Goal: Task Accomplishment & Management: Manage account settings

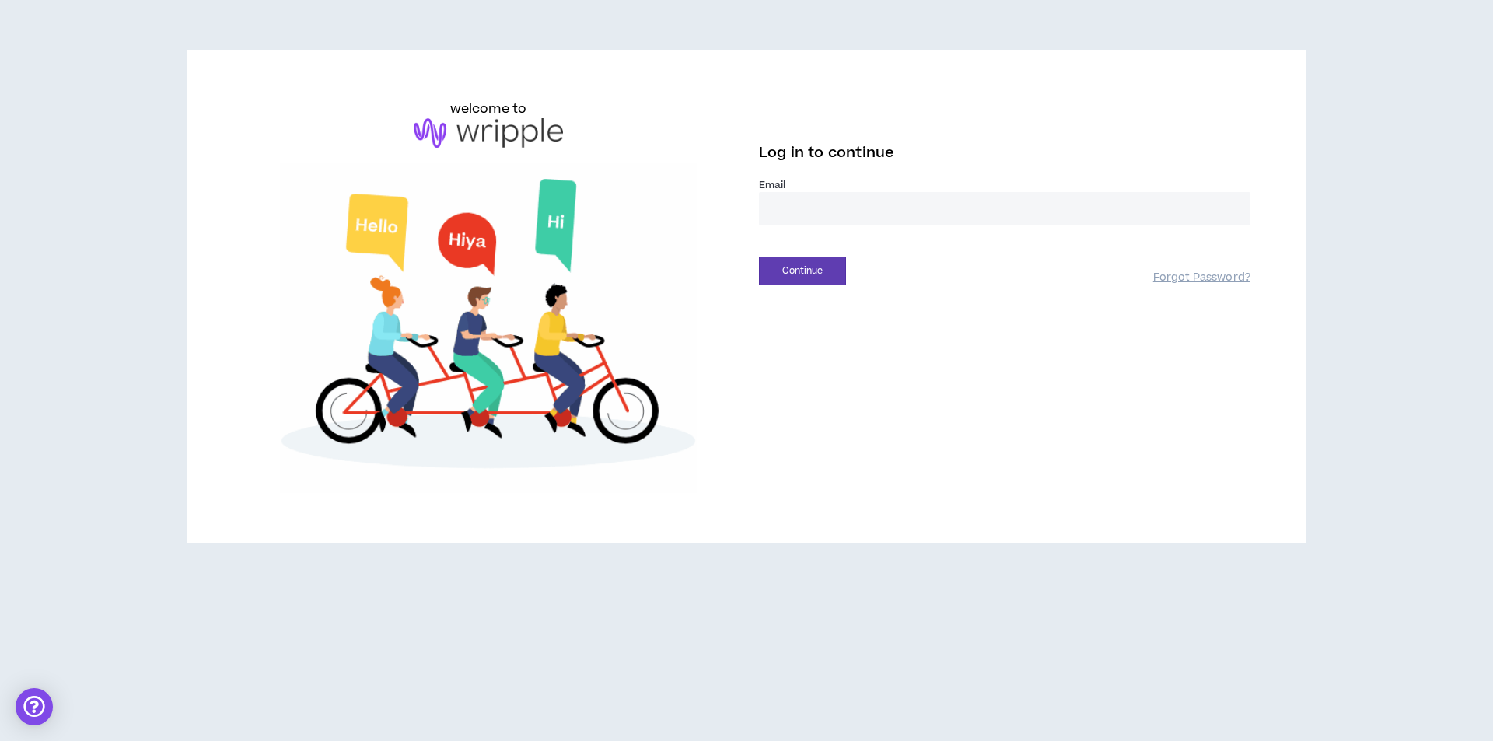
type input "**********"
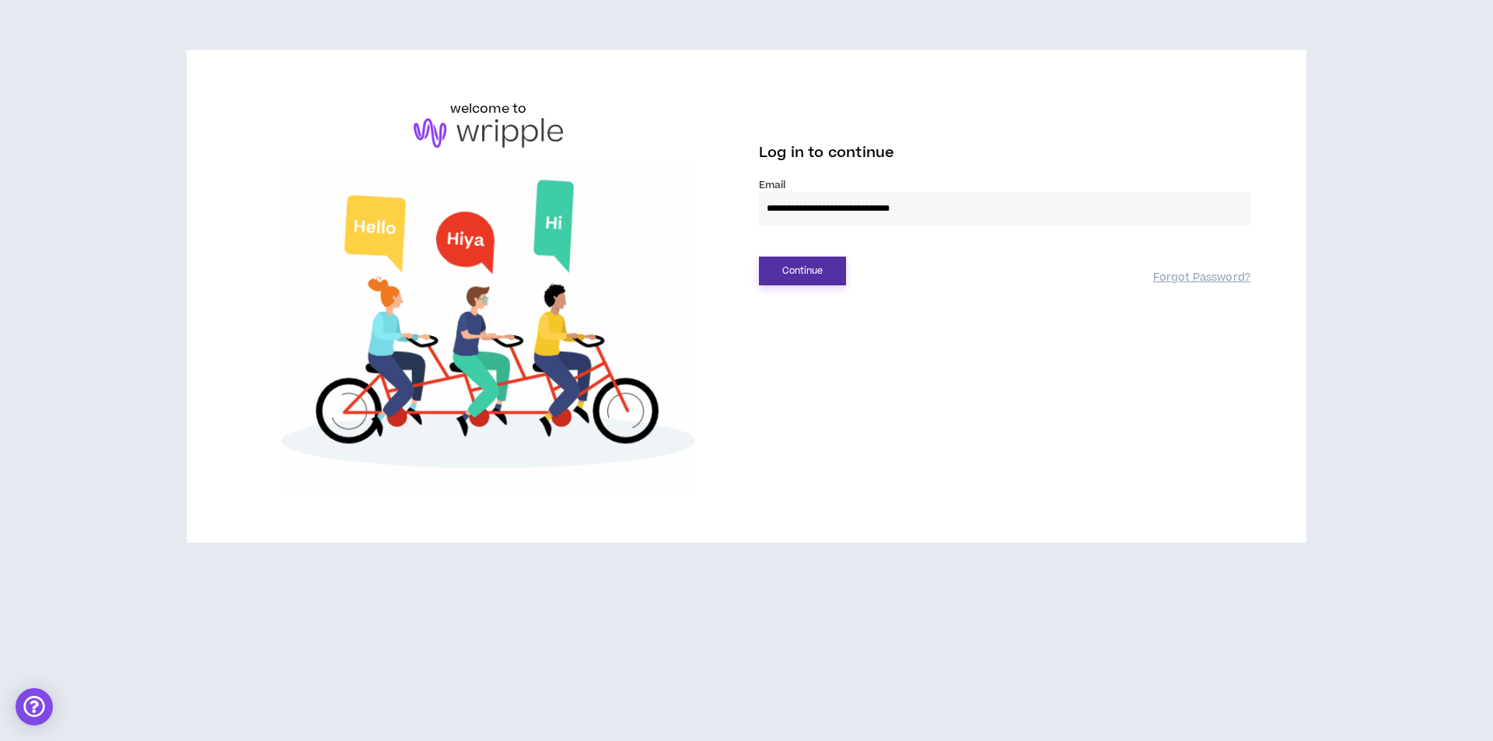
click at [793, 262] on button "Continue" at bounding box center [802, 271] width 87 height 29
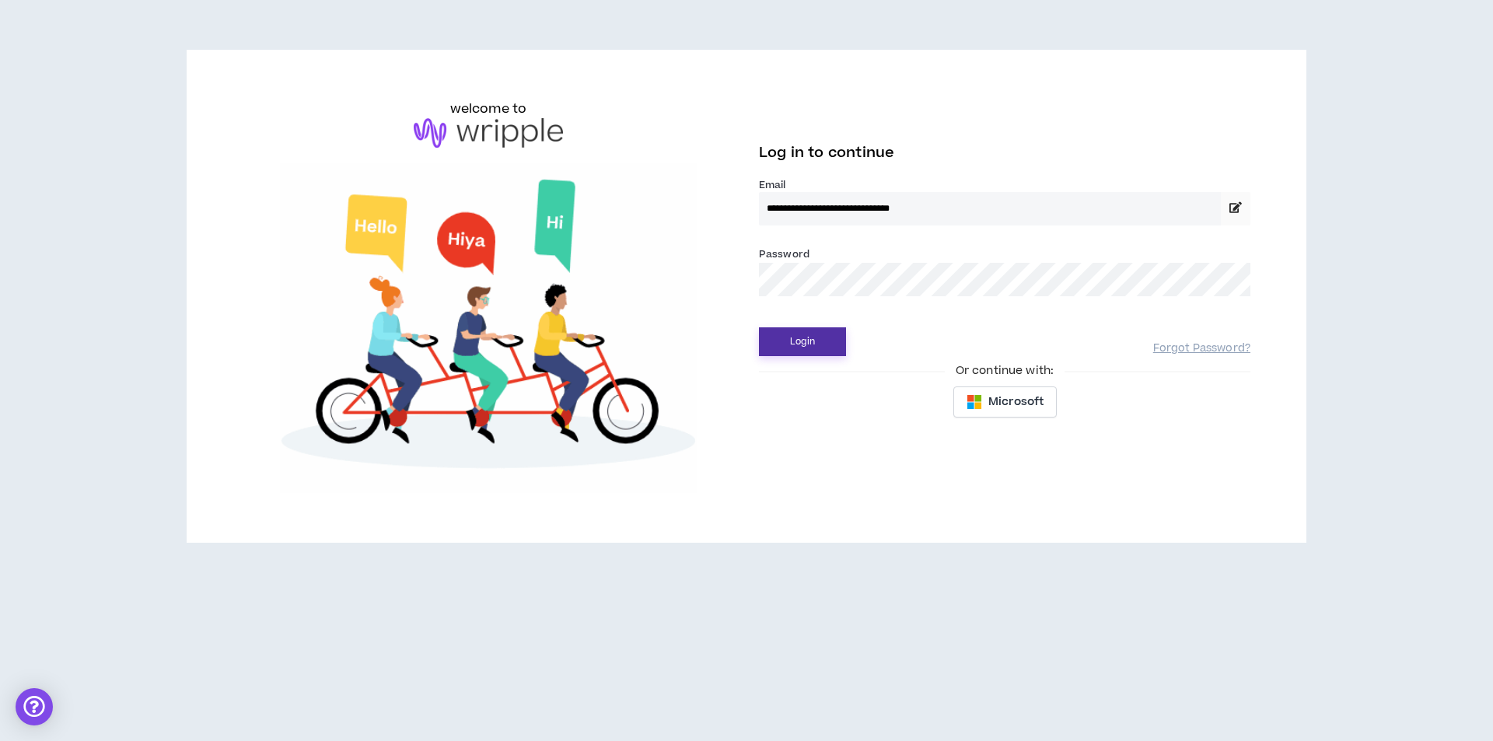
click at [785, 335] on button "Login" at bounding box center [802, 341] width 87 height 29
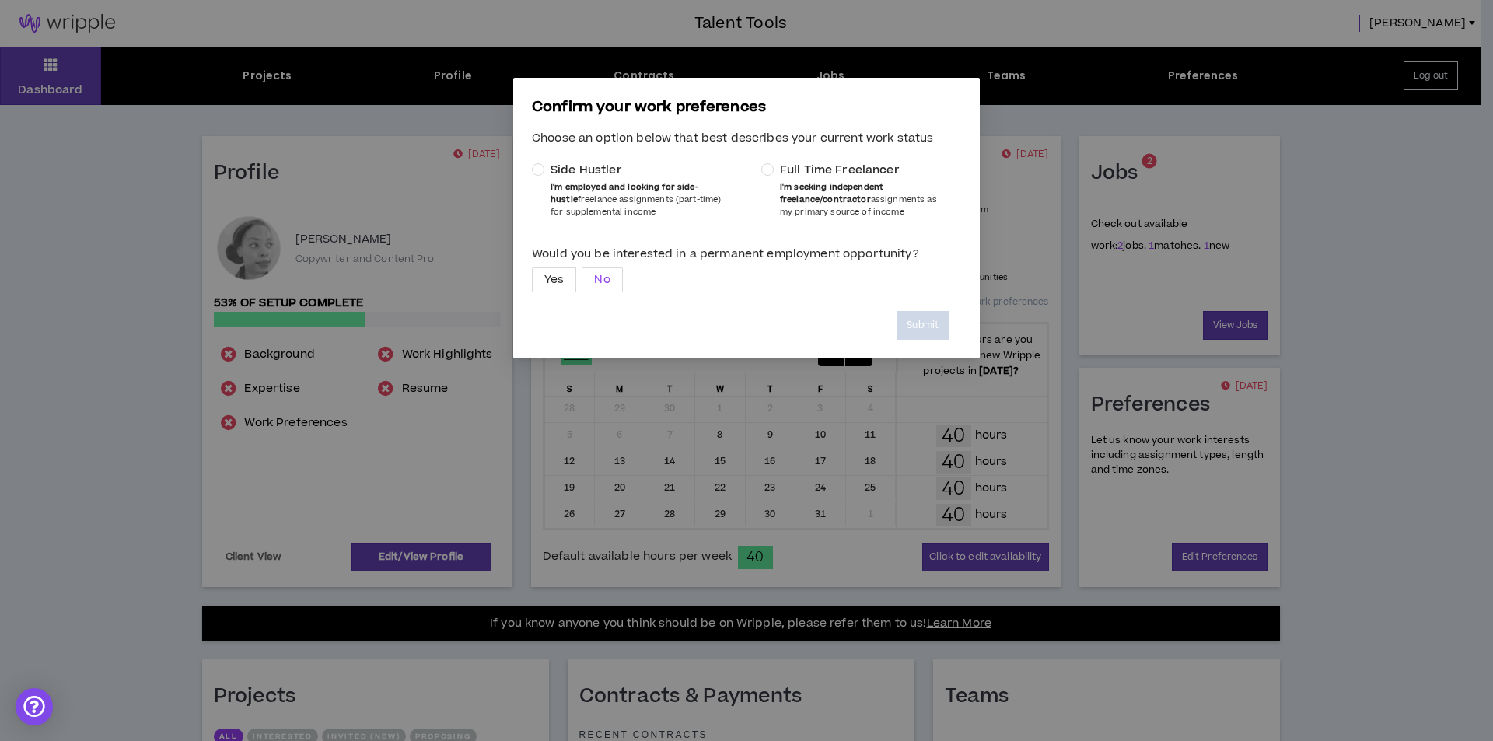
click at [608, 282] on span "No" at bounding box center [602, 279] width 16 height 23
click at [1294, 196] on div "Confirm your work preferences Choose an option below that best describes your c…" at bounding box center [746, 370] width 1493 height 741
click at [925, 111] on p "Confirm your work preferences" at bounding box center [746, 107] width 429 height 22
click at [537, 283] on label "Yes" at bounding box center [554, 280] width 44 height 25
click at [808, 203] on b "I'm seeking independent freelance/contractor" at bounding box center [831, 193] width 103 height 24
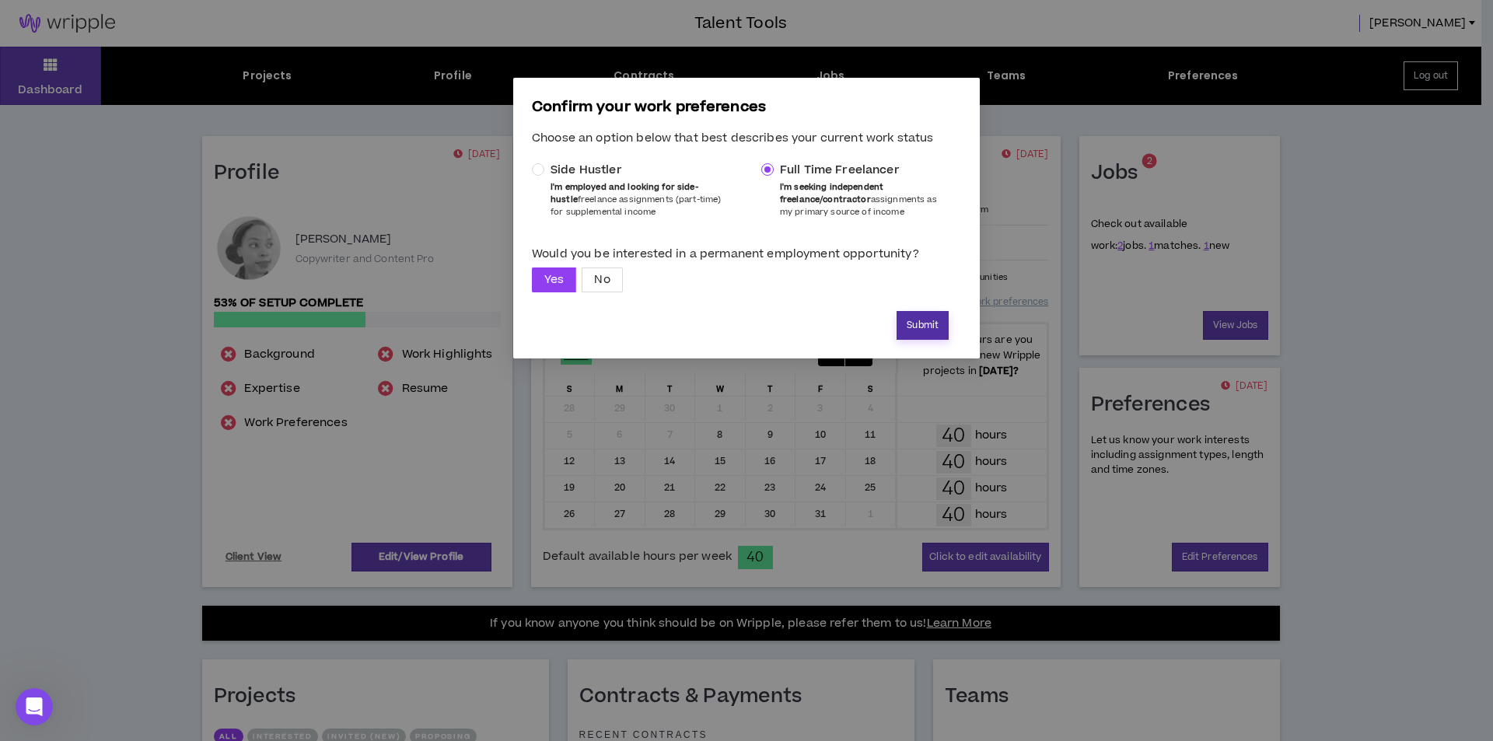
click at [924, 329] on button "Submit" at bounding box center [923, 325] width 52 height 29
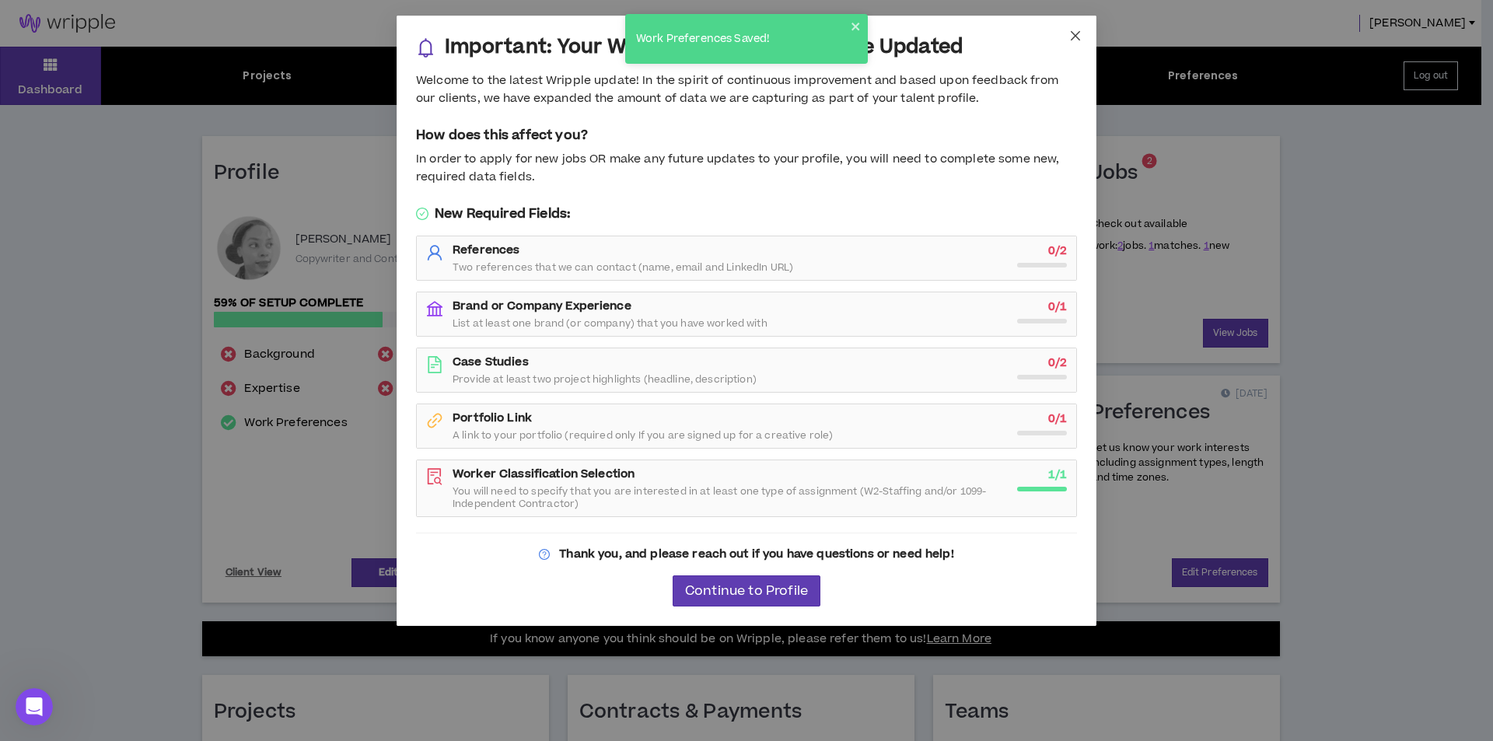
click at [1082, 37] on span "Close" at bounding box center [1076, 37] width 42 height 42
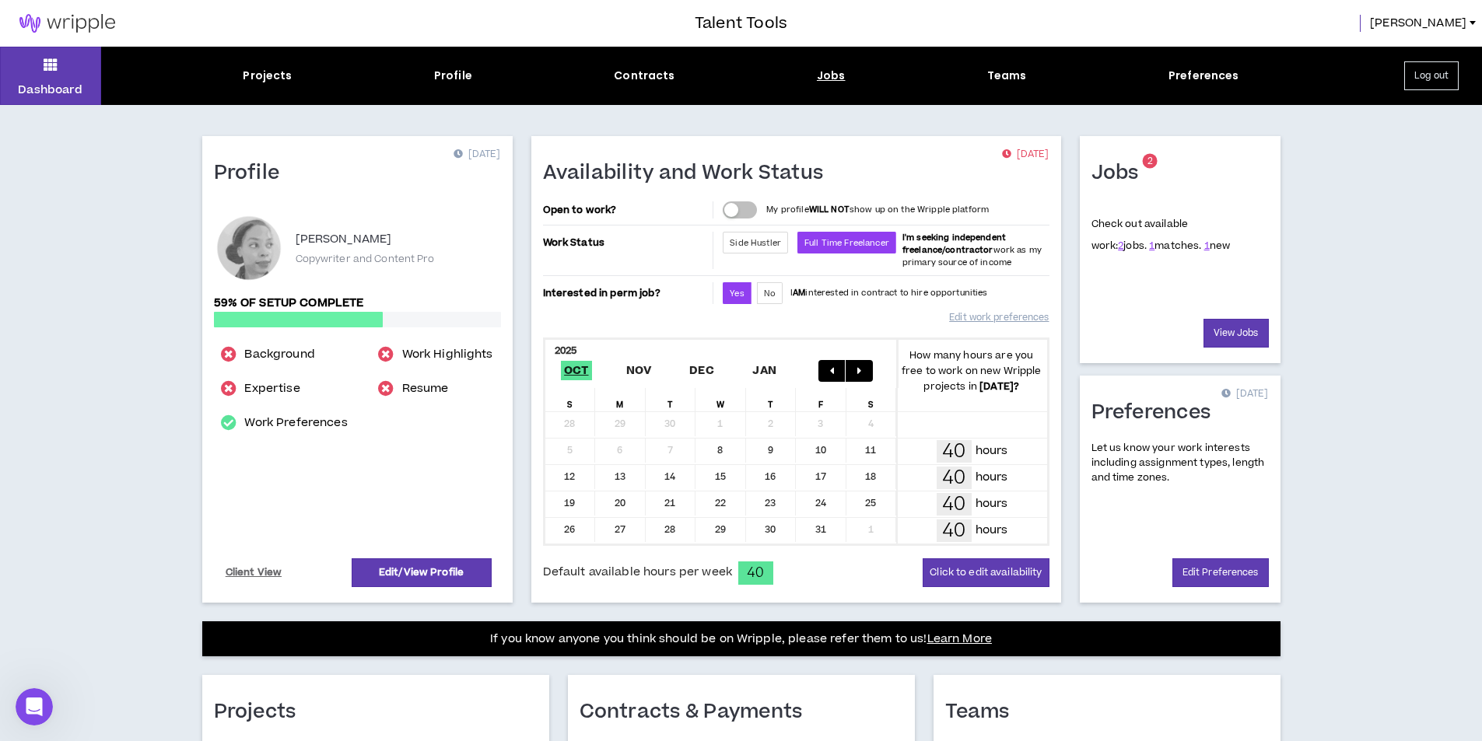
click at [824, 77] on div "Jobs" at bounding box center [831, 76] width 29 height 16
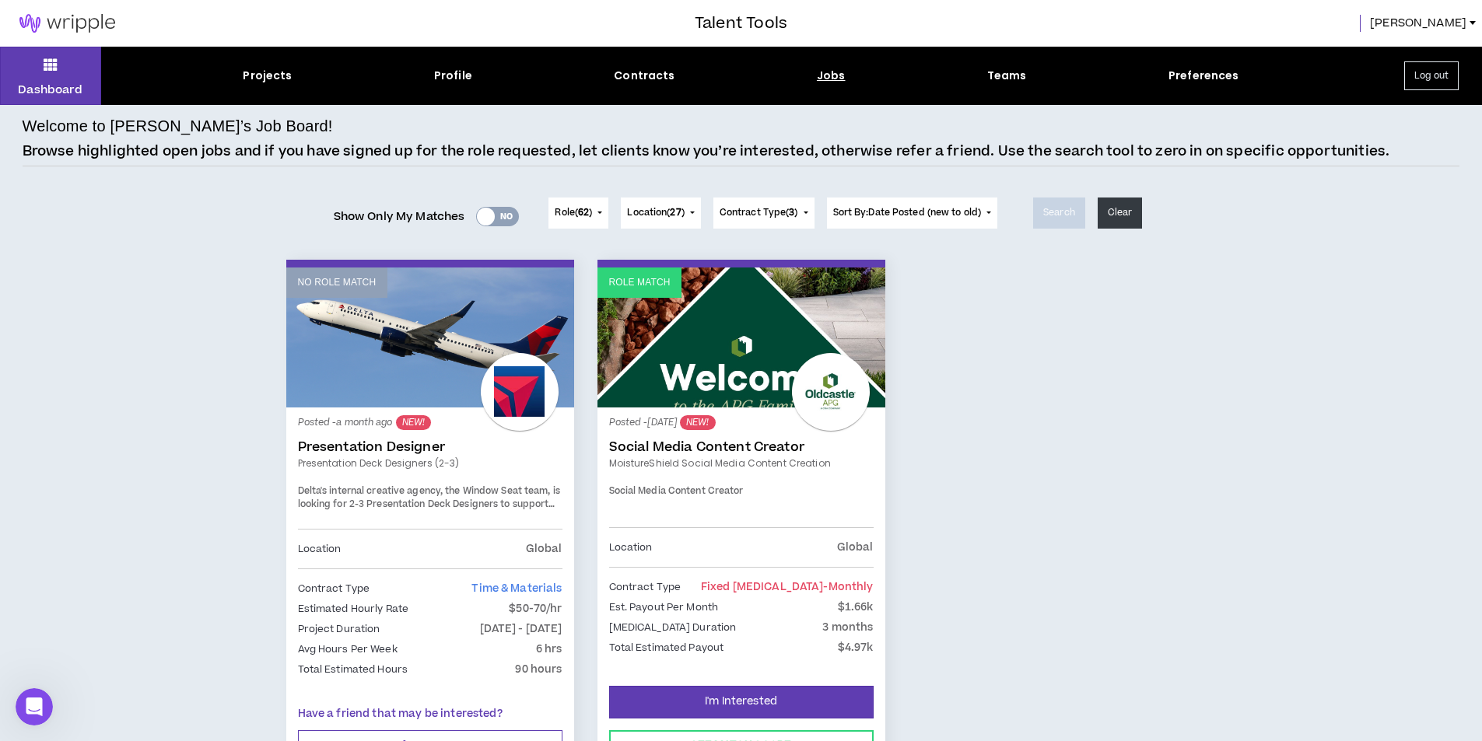
click at [1455, 19] on span "[PERSON_NAME]" at bounding box center [1418, 23] width 96 height 17
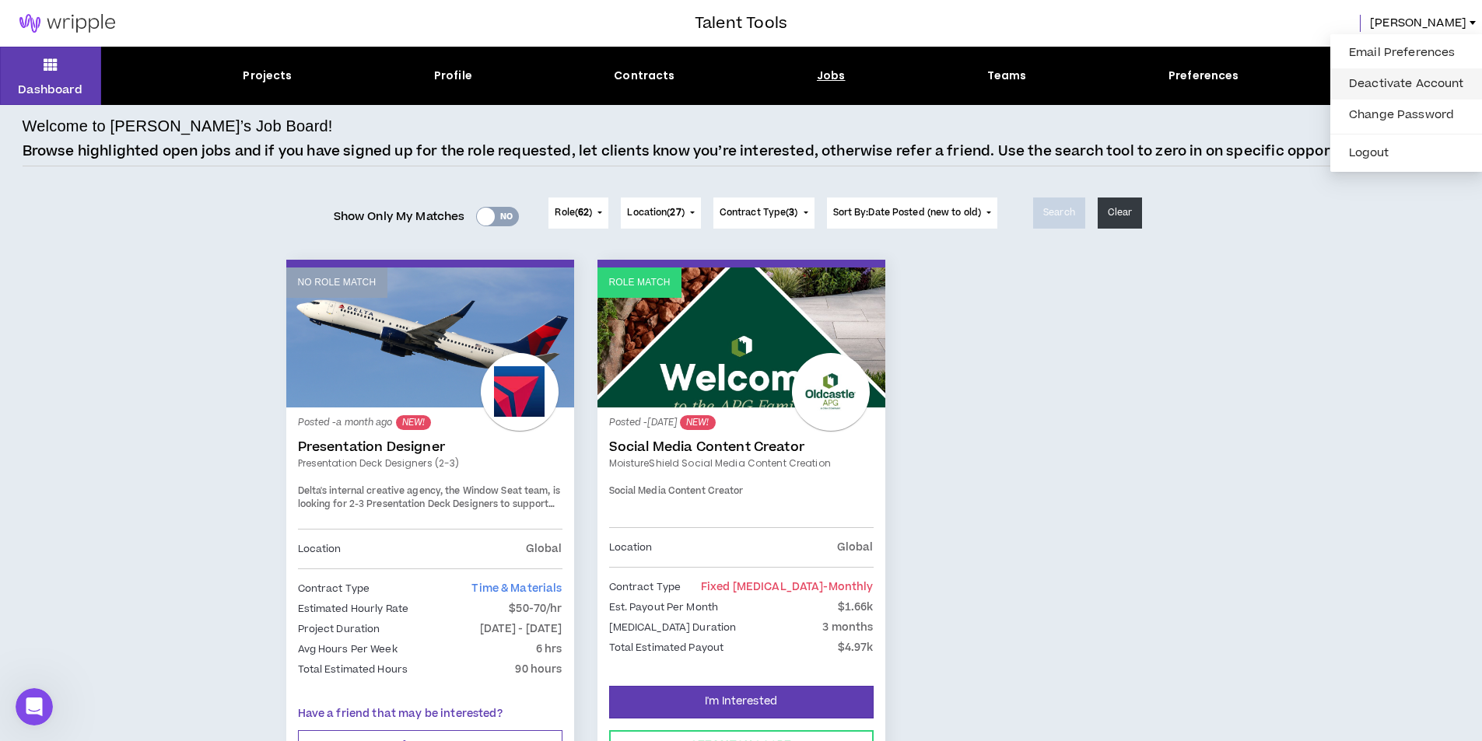
click at [1401, 92] on link "Deactivate Account" at bounding box center [1406, 83] width 134 height 23
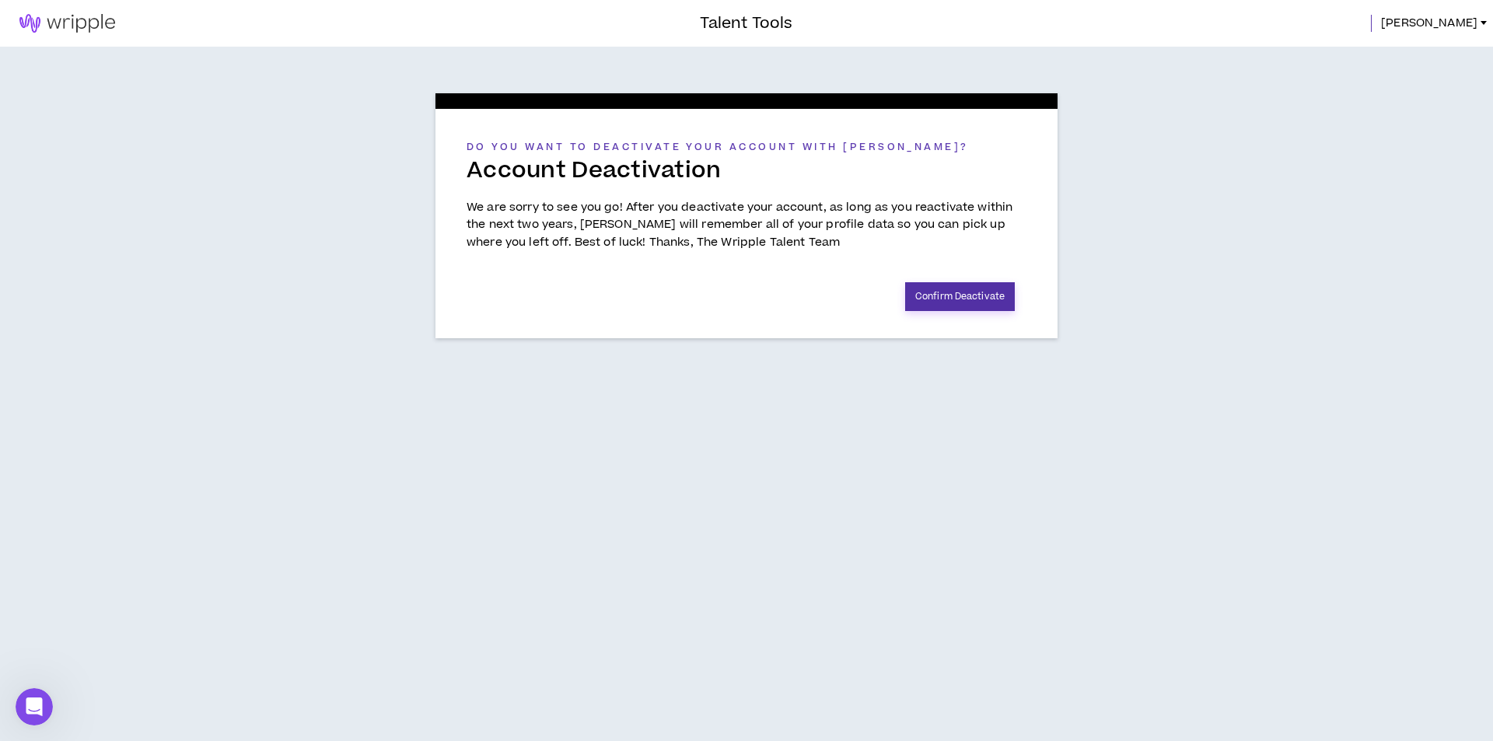
click at [941, 299] on button "Confirm Deactivate" at bounding box center [960, 296] width 110 height 29
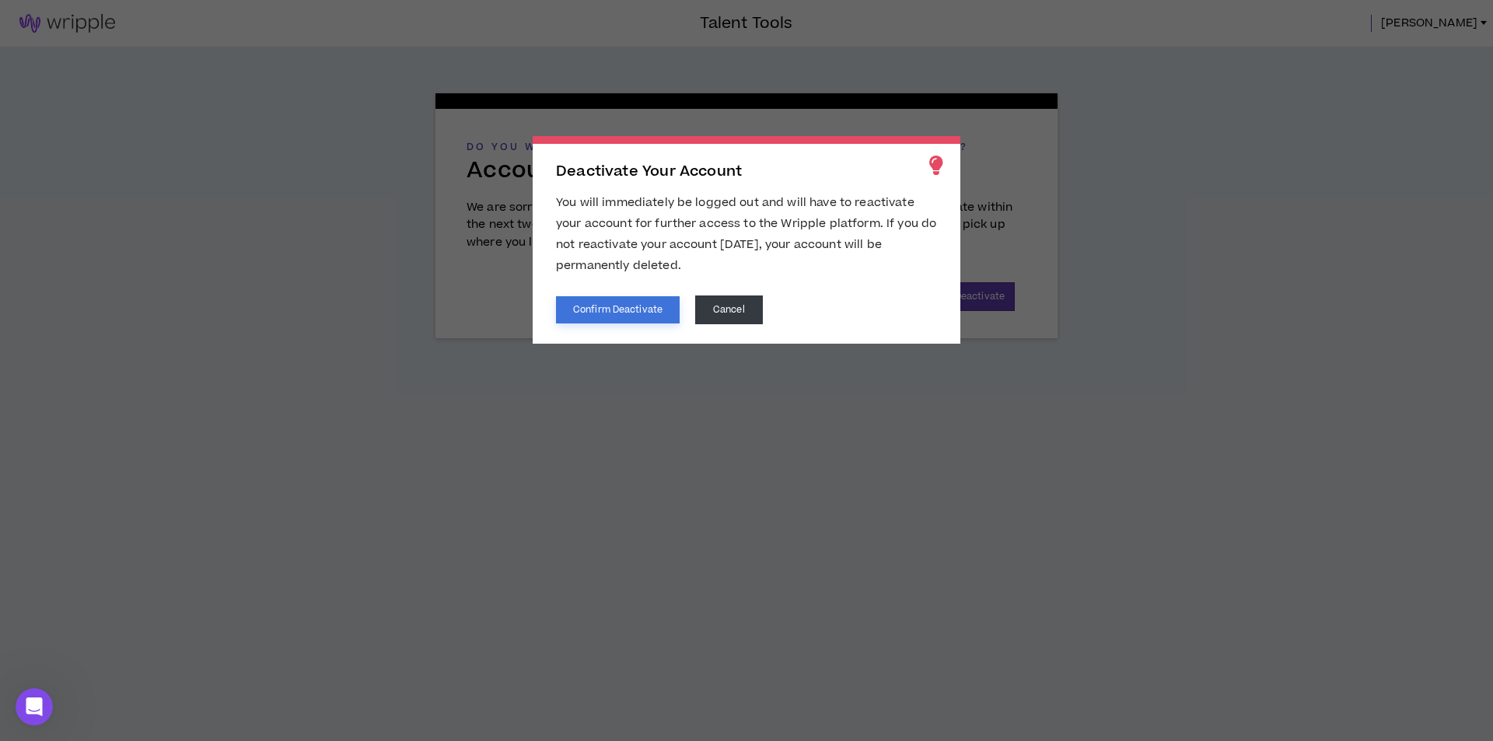
click at [625, 317] on button "Confirm Deactivate" at bounding box center [618, 309] width 124 height 27
